Goal: Task Accomplishment & Management: Manage account settings

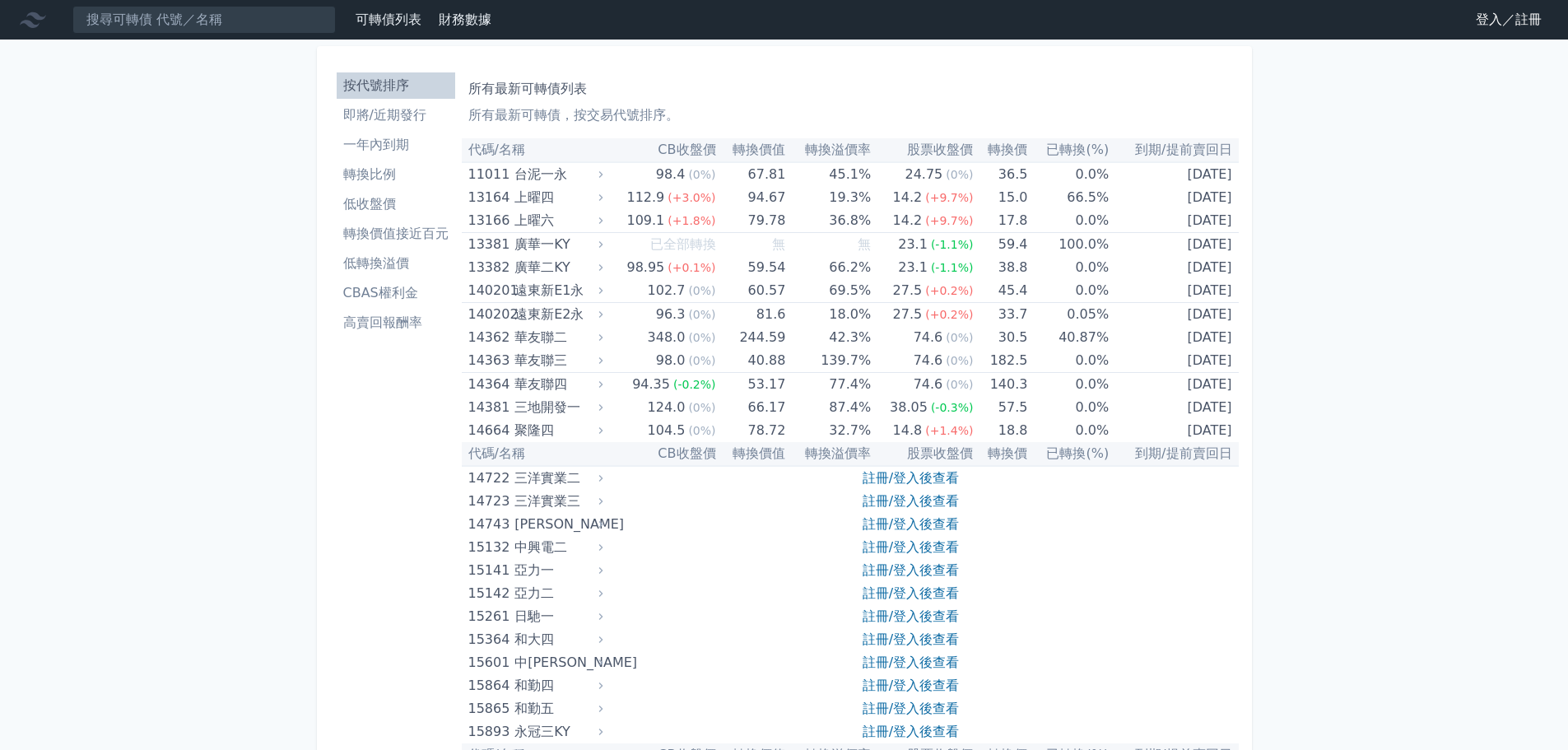
click at [1508, 27] on link "登入／註冊" at bounding box center [1509, 19] width 93 height 26
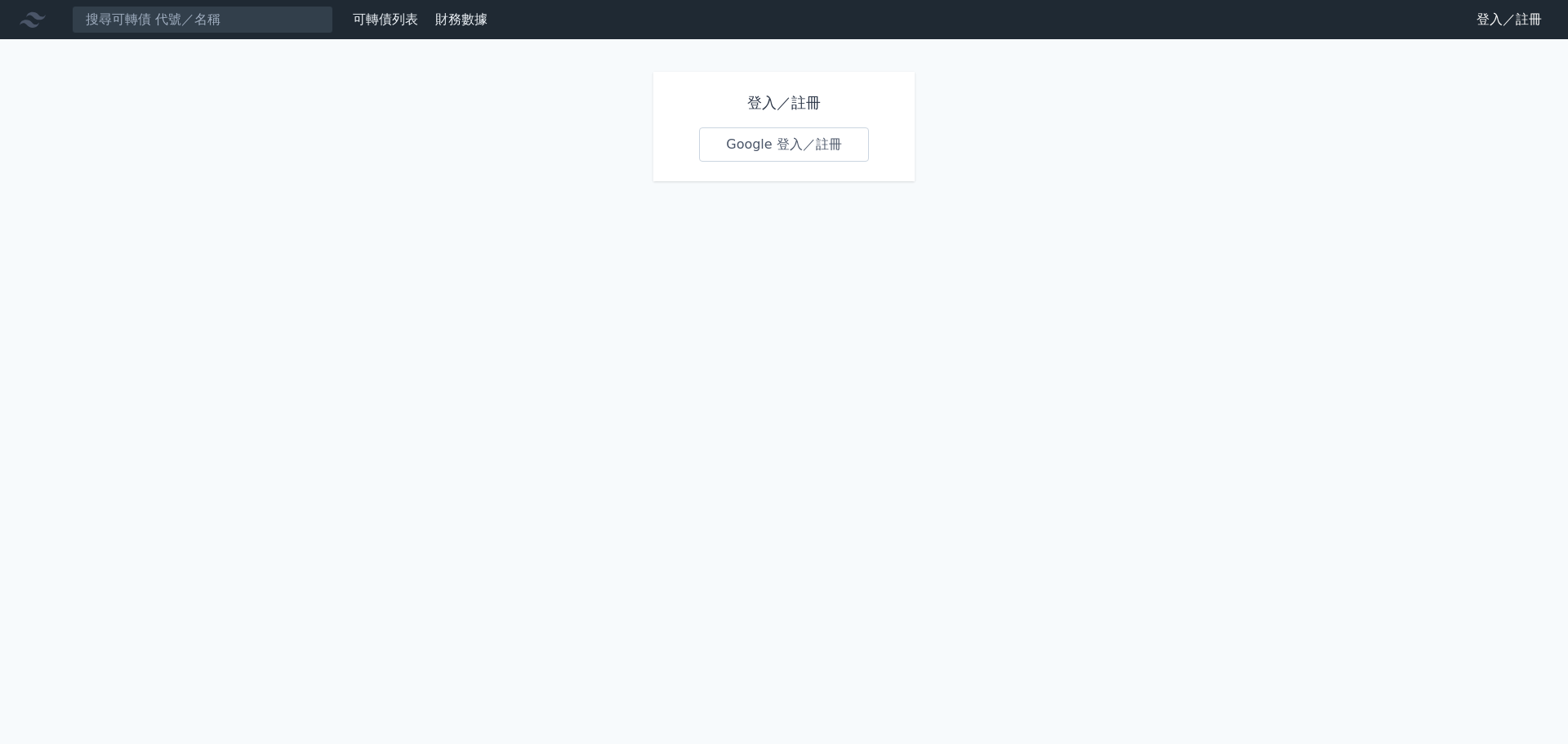
click at [808, 141] on link "Google 登入／註冊" at bounding box center [784, 144] width 170 height 34
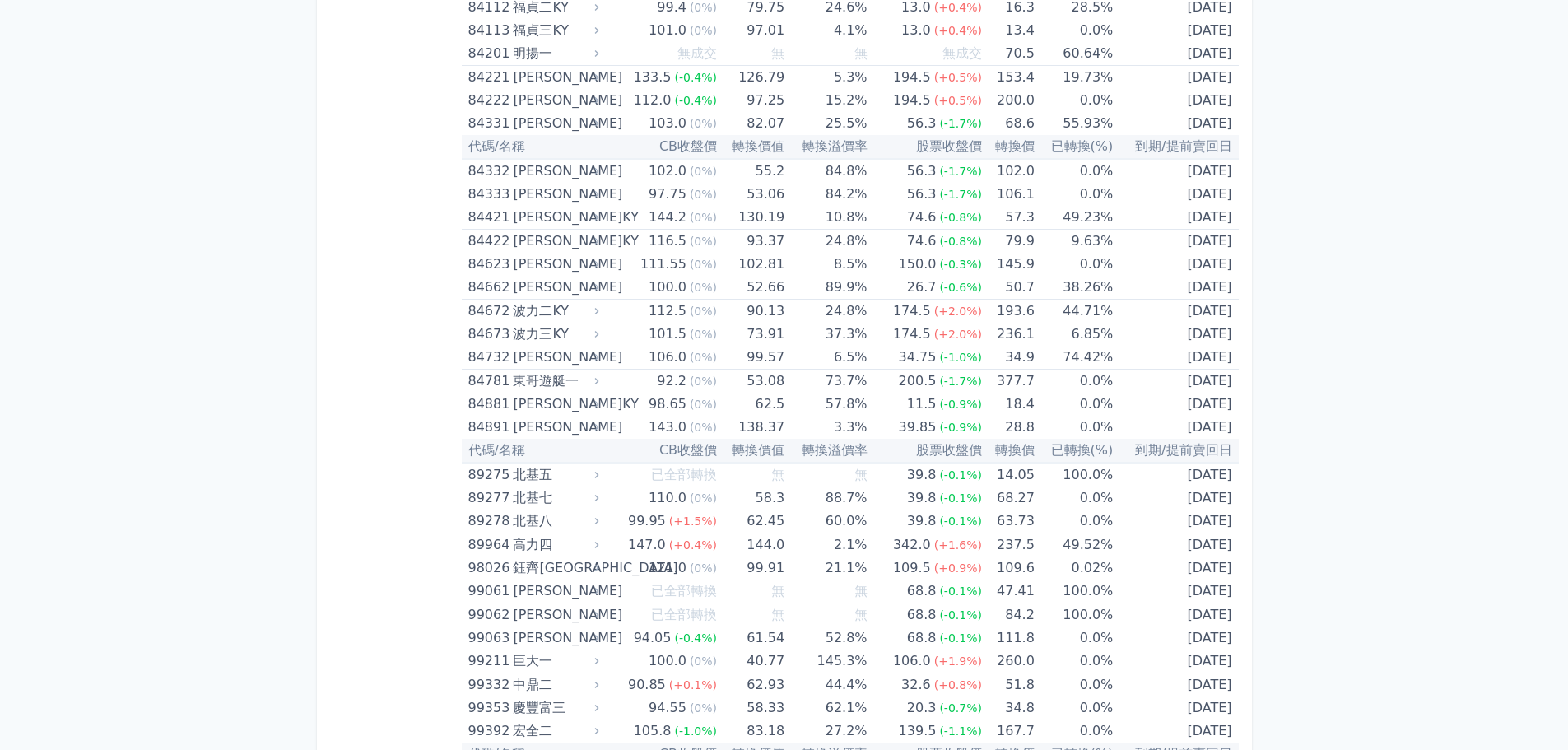
scroll to position [9577, 0]
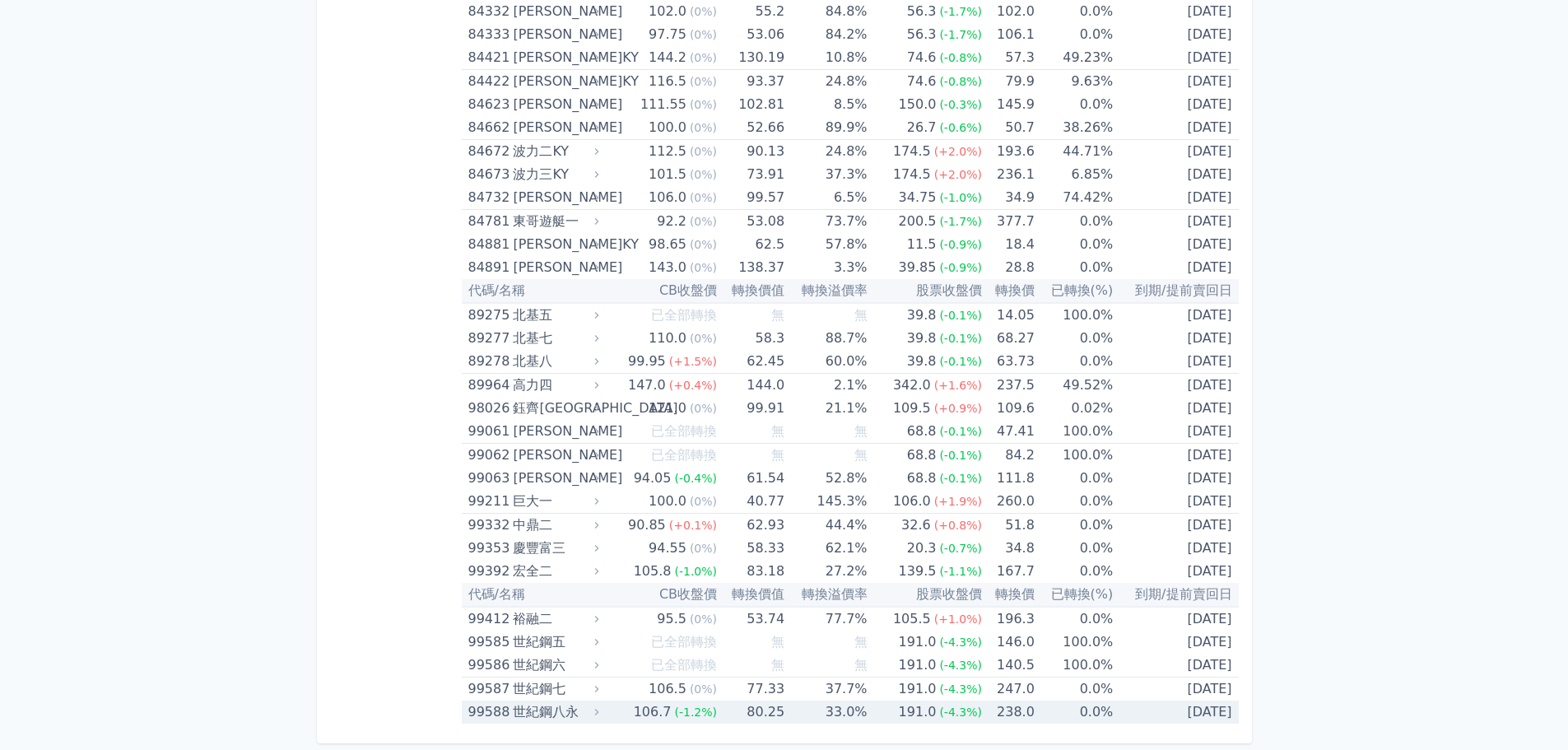
drag, startPoint x: 468, startPoint y: 177, endPoint x: 1229, endPoint y: 708, distance: 927.9
copy table "36217 lore 92.5 (1%) 22.14 63.2% 89.65 (4%) 30.2 7.5% 2637-64-48 ipsum dolo sit…"
